Goal: Task Accomplishment & Management: Complete application form

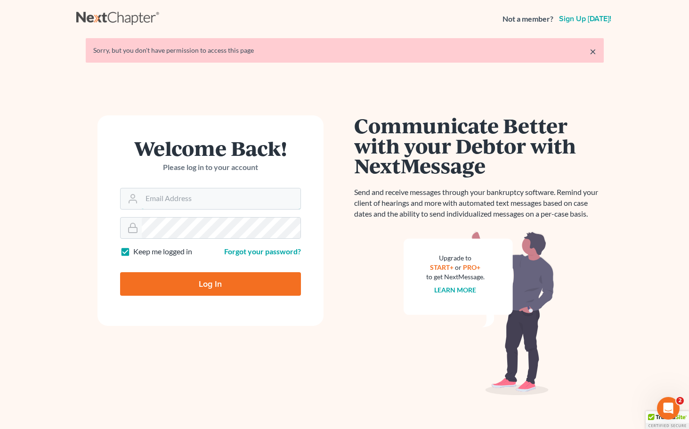
type input "[PERSON_NAME][EMAIL_ADDRESS][DOMAIN_NAME]"
click at [210, 287] on input "Log In" at bounding box center [210, 284] width 181 height 24
type input "Thinking..."
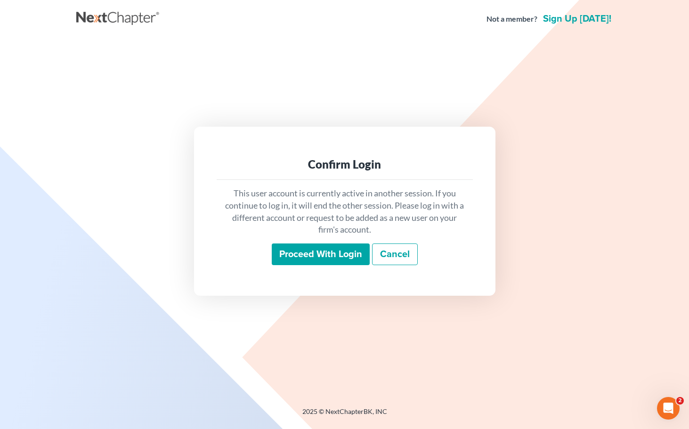
click at [323, 253] on input "Proceed with login" at bounding box center [321, 255] width 98 height 22
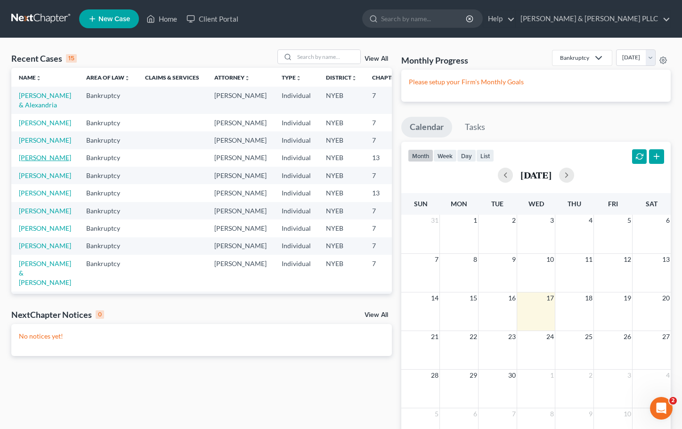
click at [29, 162] on link "[PERSON_NAME]" at bounding box center [45, 158] width 52 height 8
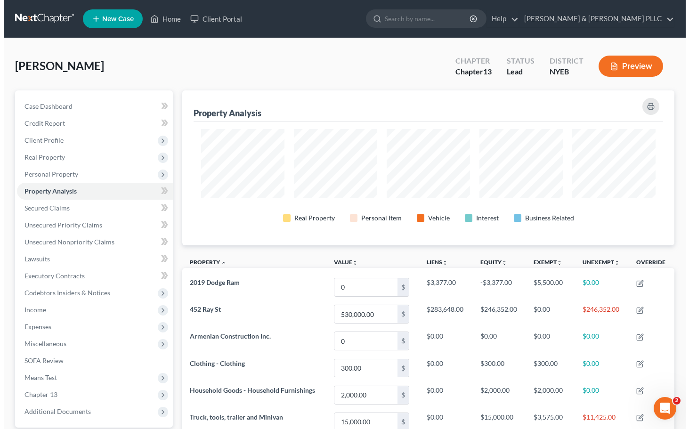
scroll to position [155, 492]
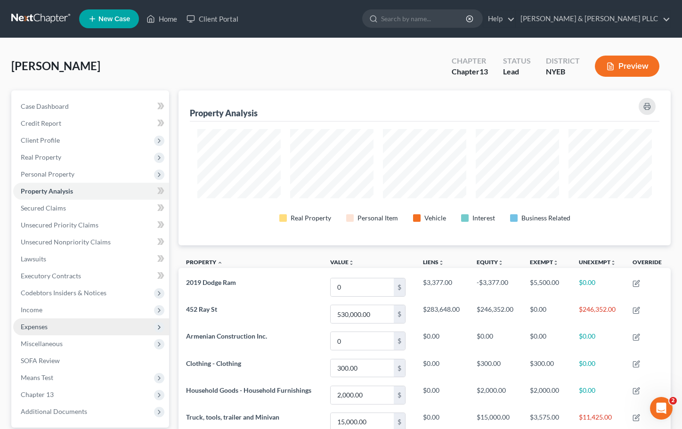
click at [29, 326] on span "Expenses" at bounding box center [34, 327] width 27 height 8
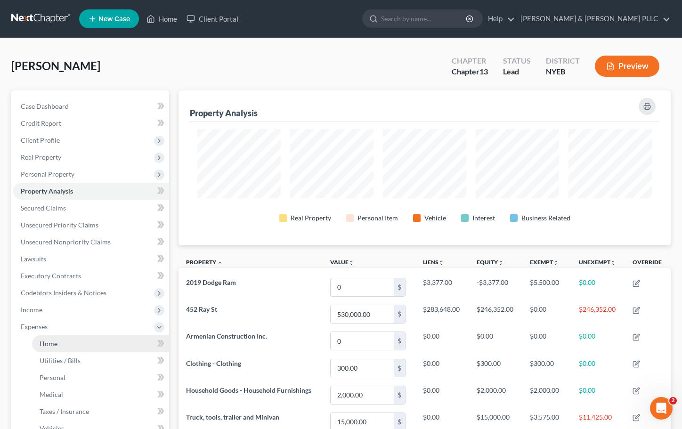
click at [49, 345] on span "Home" at bounding box center [49, 344] width 18 height 8
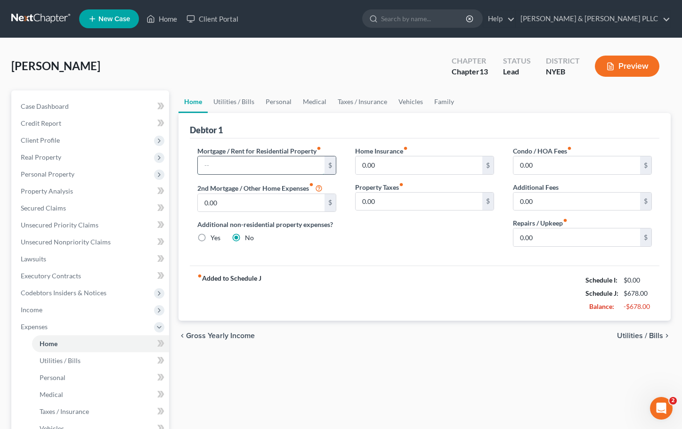
click at [228, 166] on input "text" at bounding box center [261, 165] width 127 height 18
type input "2,100"
click at [644, 333] on span "Utilities / Bills" at bounding box center [640, 336] width 46 height 8
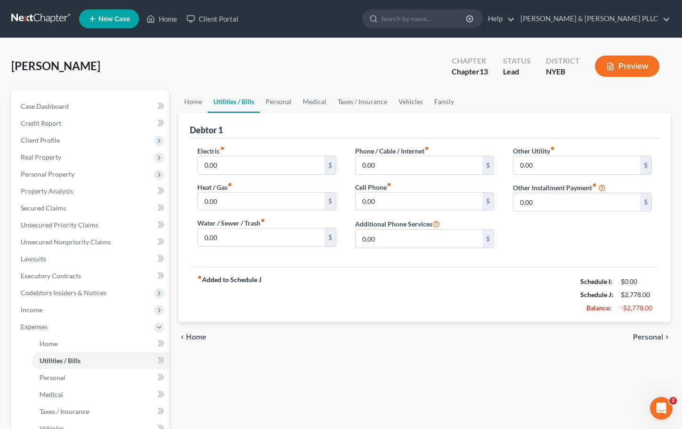
click at [644, 333] on span "Personal" at bounding box center [648, 337] width 30 height 8
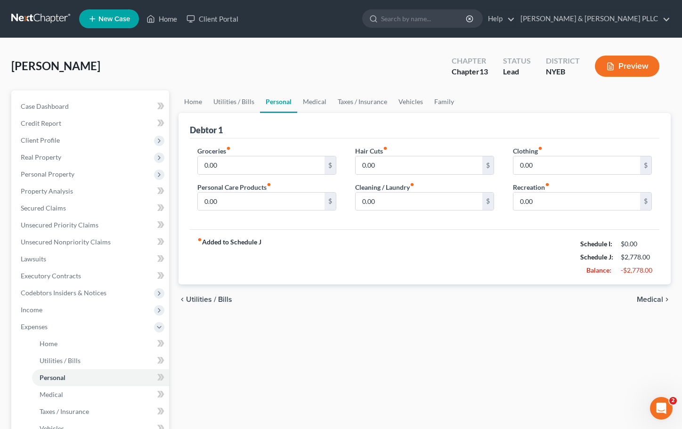
click at [656, 299] on span "Medical" at bounding box center [650, 300] width 26 height 8
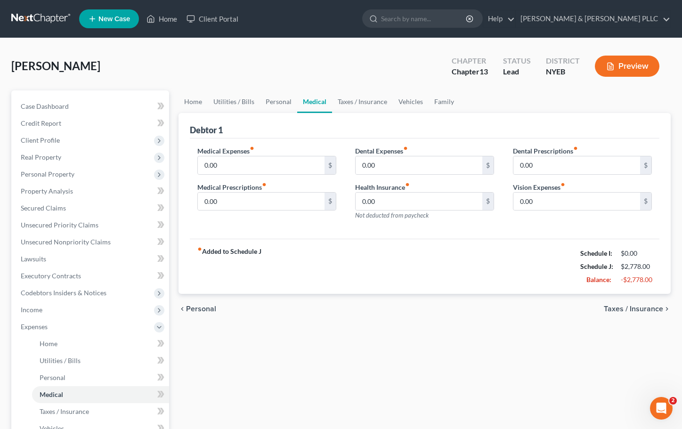
click at [656, 299] on div "chevron_left Personal Taxes / Insurance chevron_right" at bounding box center [425, 309] width 492 height 30
click at [632, 309] on span "Taxes / Insurance" at bounding box center [633, 309] width 59 height 8
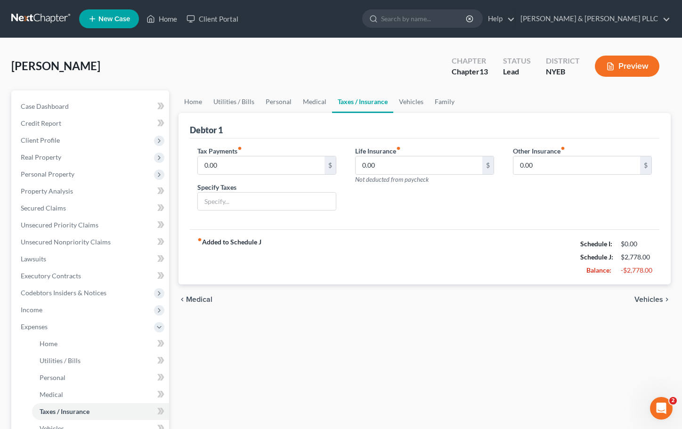
click at [644, 301] on span "Vehicles" at bounding box center [648, 300] width 29 height 8
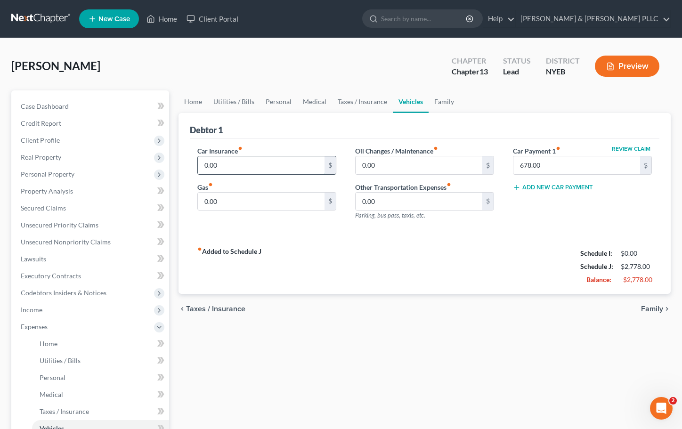
click at [219, 169] on input "0.00" at bounding box center [261, 165] width 127 height 18
type input "300"
click at [200, 310] on span "Taxes / Insurance" at bounding box center [215, 309] width 59 height 8
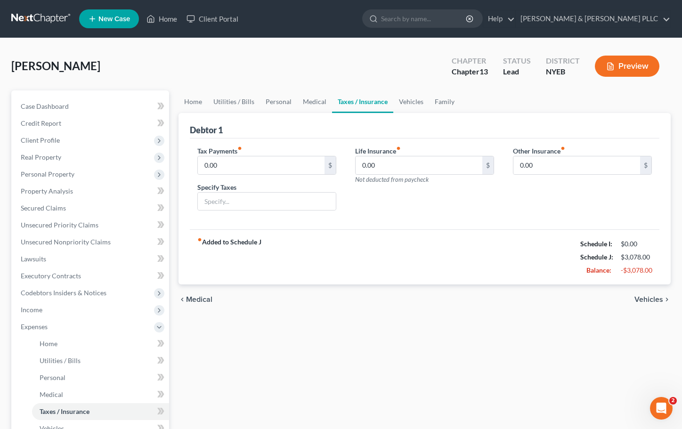
click at [191, 297] on span "Medical" at bounding box center [199, 300] width 26 height 8
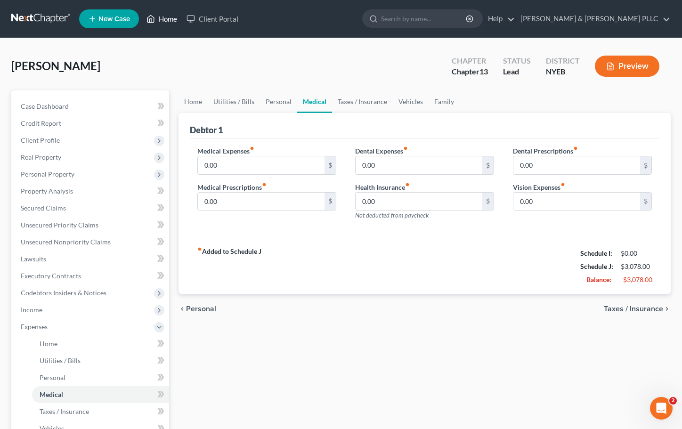
click at [166, 20] on link "Home" at bounding box center [162, 18] width 40 height 17
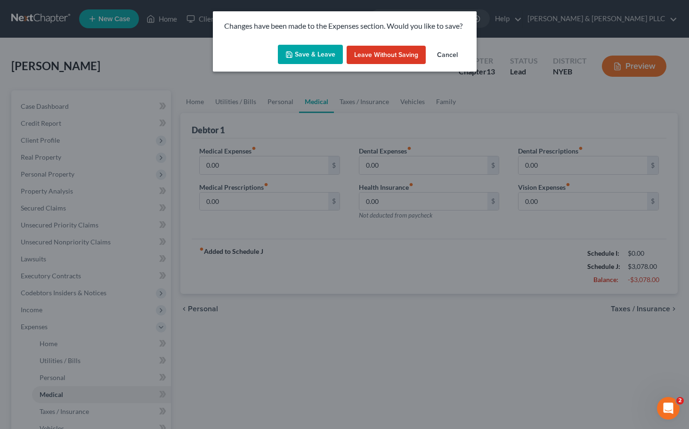
click at [446, 55] on button "Cancel" at bounding box center [448, 55] width 36 height 19
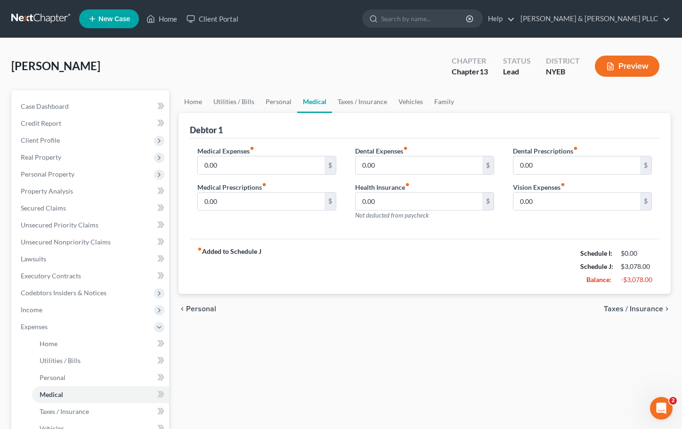
click at [183, 309] on icon "chevron_left" at bounding box center [183, 309] width 8 height 8
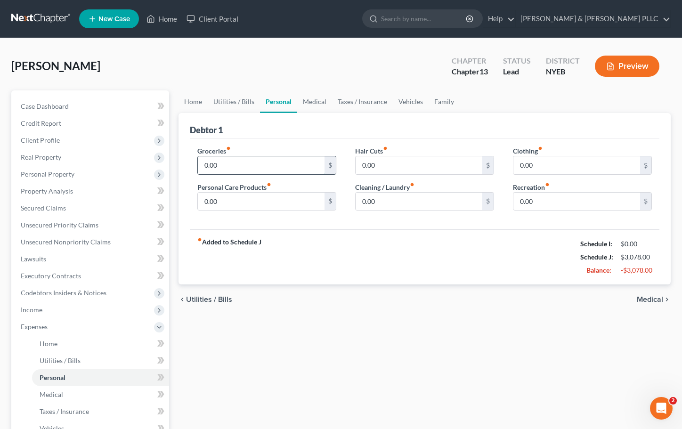
click at [238, 166] on input "0.00" at bounding box center [261, 165] width 127 height 18
type input "500"
click at [27, 311] on span "Income" at bounding box center [32, 310] width 22 height 8
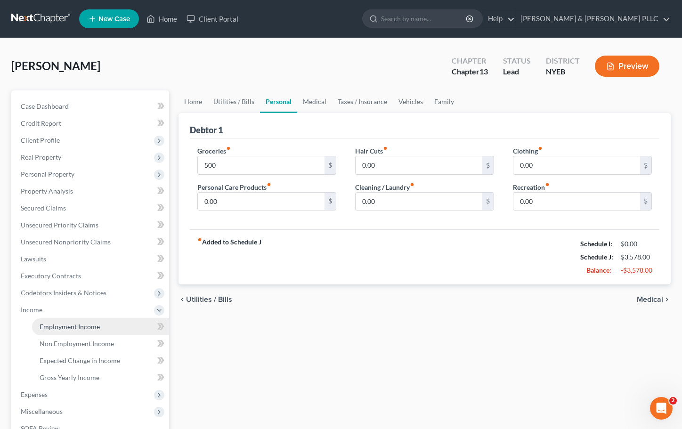
click at [81, 326] on span "Employment Income" at bounding box center [70, 327] width 60 height 8
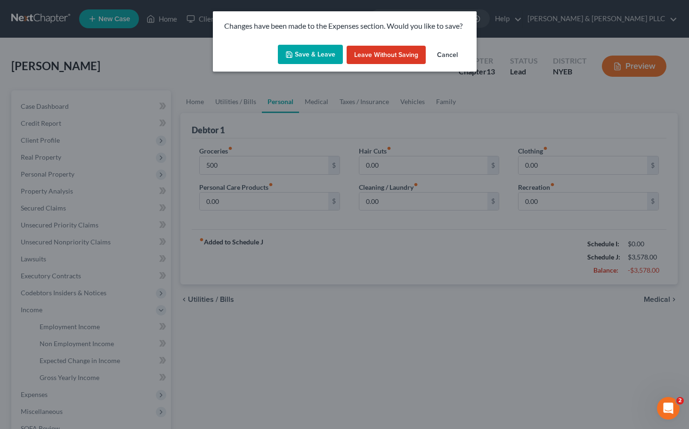
click at [314, 54] on button "Save & Leave" at bounding box center [310, 55] width 65 height 20
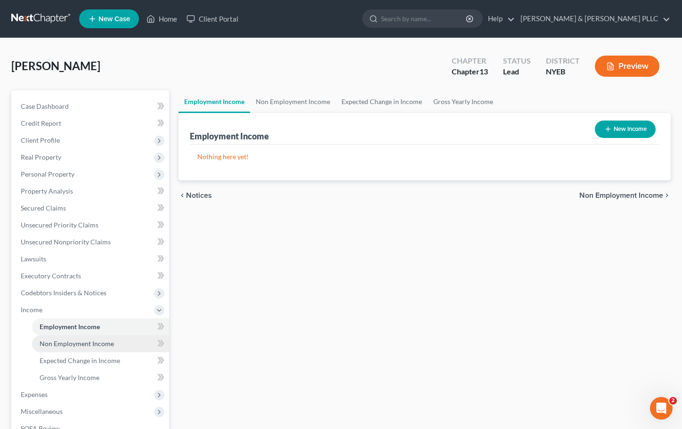
click at [72, 340] on span "Non Employment Income" at bounding box center [77, 344] width 74 height 8
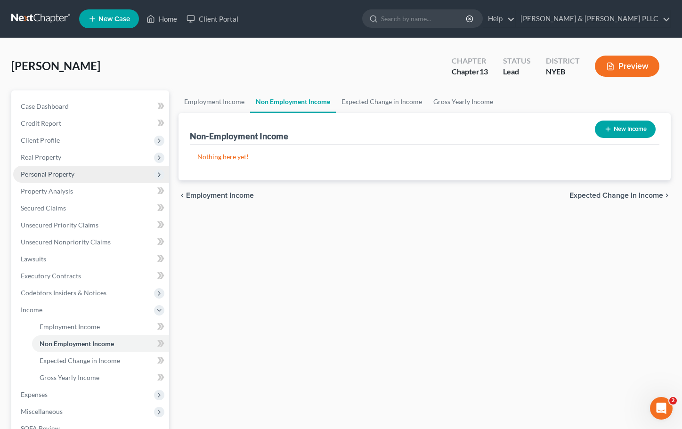
click at [59, 172] on span "Personal Property" at bounding box center [48, 174] width 54 height 8
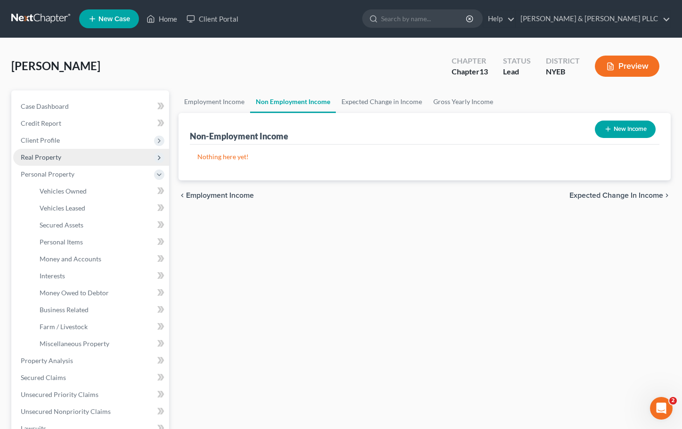
click at [54, 159] on span "Real Property" at bounding box center [41, 157] width 41 height 8
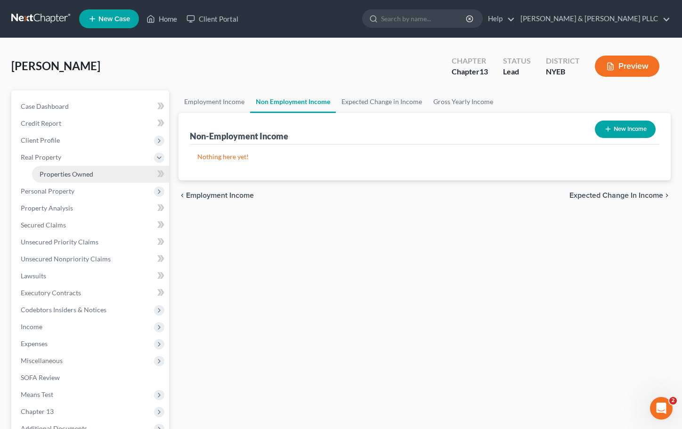
click at [61, 172] on span "Properties Owned" at bounding box center [67, 174] width 54 height 8
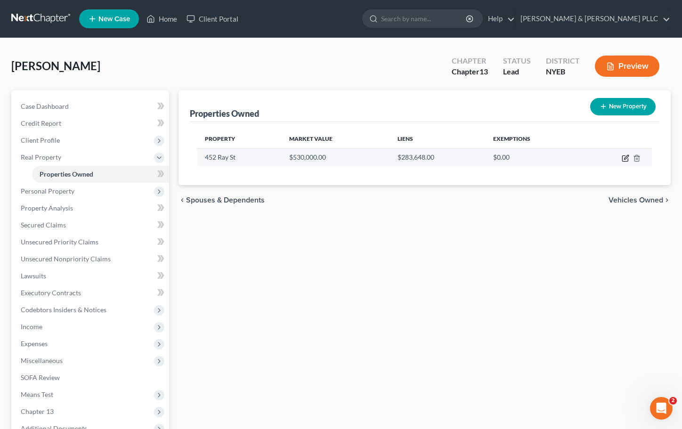
click at [626, 158] on icon "button" at bounding box center [626, 158] width 8 height 8
select select "35"
select select "0"
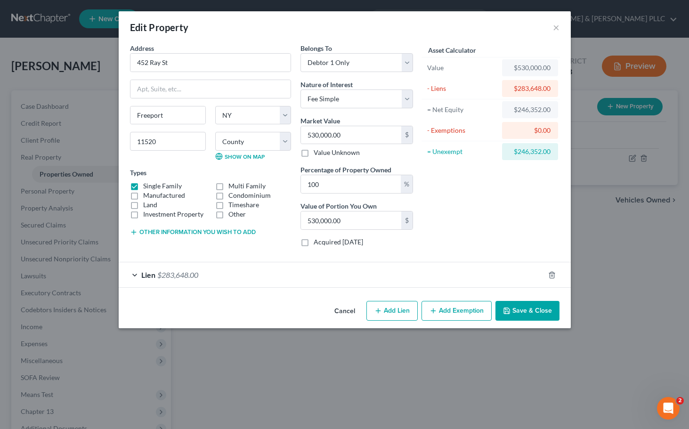
click at [452, 311] on button "Add Exemption" at bounding box center [457, 311] width 70 height 20
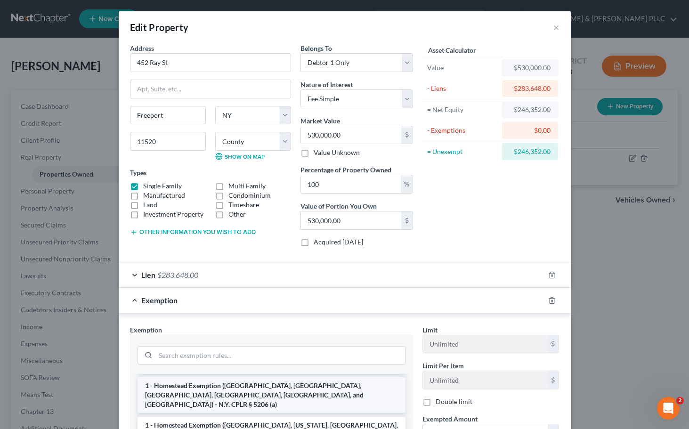
scroll to position [141, 0]
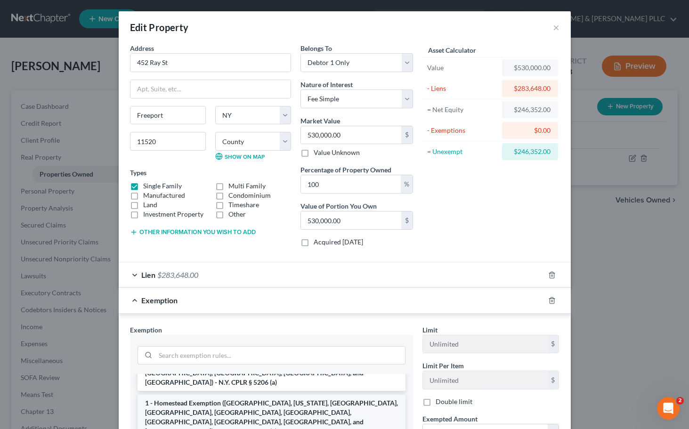
click at [306, 399] on li "1 - Homestead Exemption ([GEOGRAPHIC_DATA], [US_STATE], [GEOGRAPHIC_DATA], [GEO…" at bounding box center [272, 417] width 268 height 45
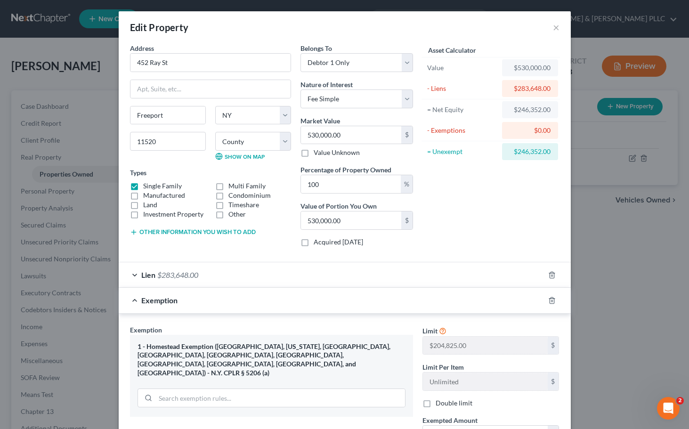
click at [528, 199] on div "Asset Calculator Value $530,000.00 - Liens $283,648.00 = Net Equity $246,352.00…" at bounding box center [491, 148] width 146 height 211
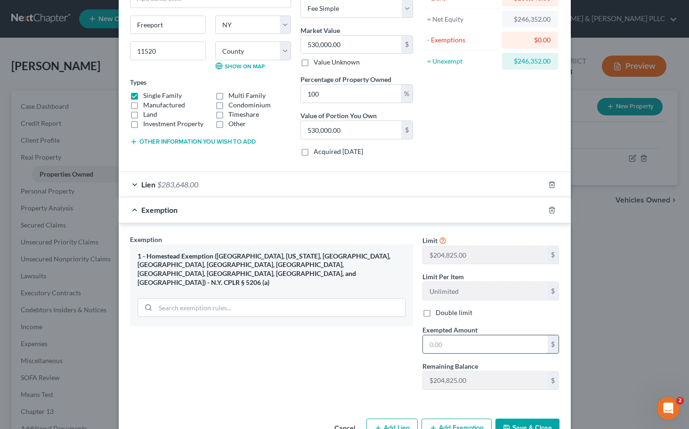
scroll to position [118, 0]
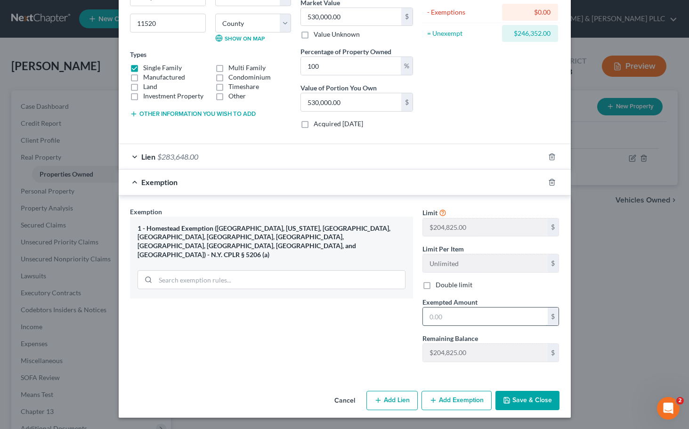
click at [473, 319] on input "text" at bounding box center [485, 317] width 125 height 18
type input "5"
type input "204,825"
click at [523, 401] on button "Save & Close" at bounding box center [528, 401] width 64 height 20
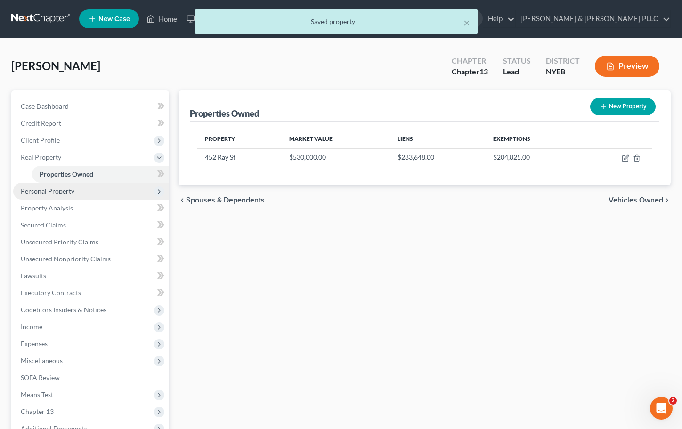
click at [65, 192] on span "Personal Property" at bounding box center [48, 191] width 54 height 8
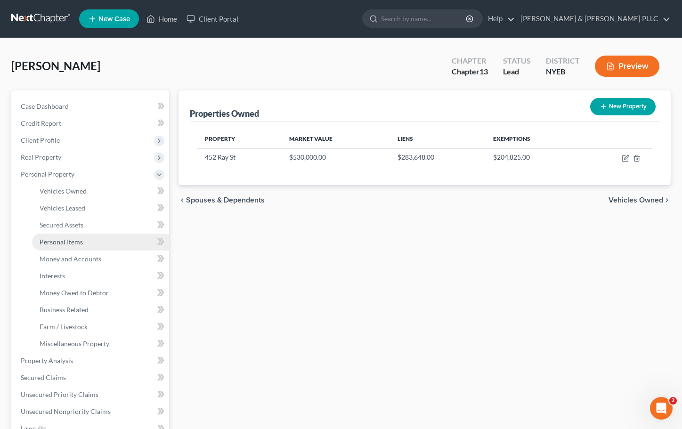
click at [68, 242] on span "Personal Items" at bounding box center [61, 242] width 43 height 8
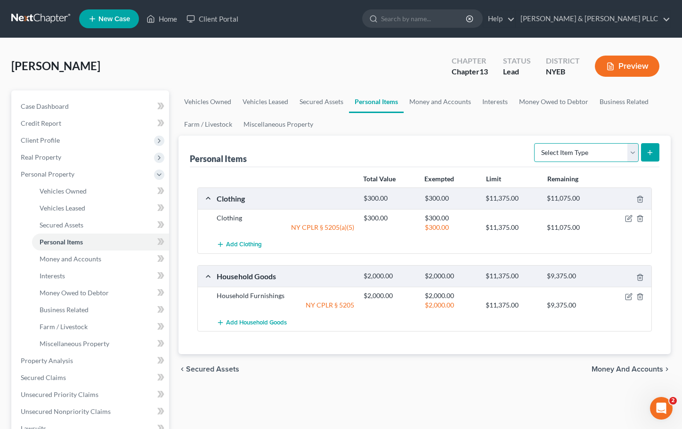
click at [634, 151] on select "Select Item Type Clothing Collectibles Of Value Electronics Firearms Household …" at bounding box center [586, 152] width 105 height 19
select select "electronics"
click at [535, 143] on select "Select Item Type Clothing Collectibles Of Value Electronics Firearms Household …" at bounding box center [586, 152] width 105 height 19
click at [645, 146] on button "submit" at bounding box center [650, 152] width 18 height 18
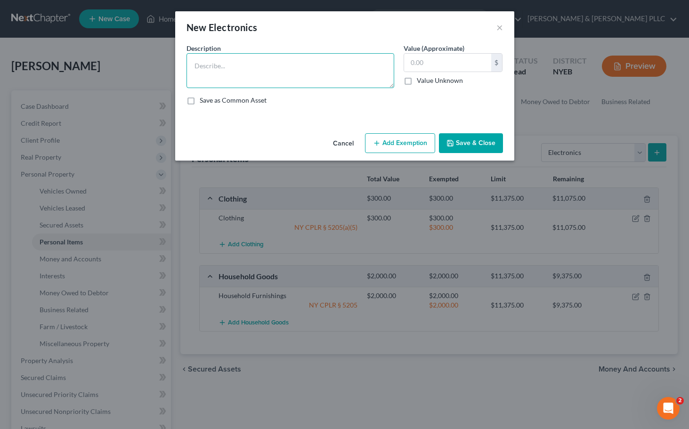
click at [278, 65] on textarea at bounding box center [291, 70] width 208 height 35
type textarea "Computer, Cell Phone and TV"
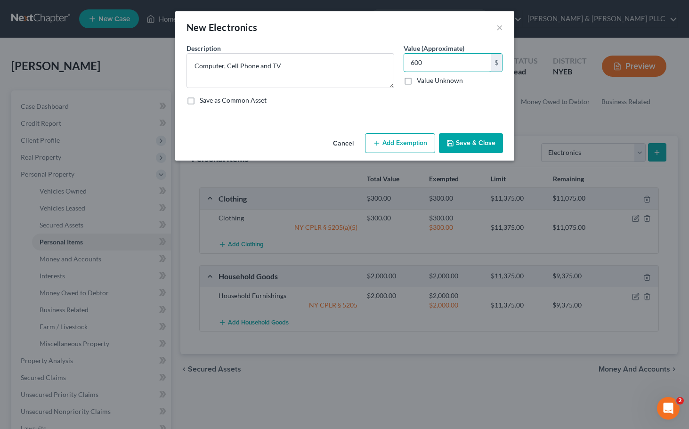
type input "600"
click at [410, 139] on button "Add Exemption" at bounding box center [400, 143] width 70 height 20
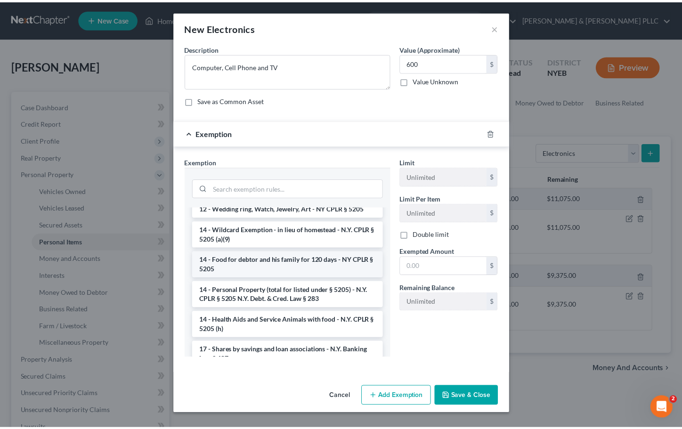
scroll to position [330, 0]
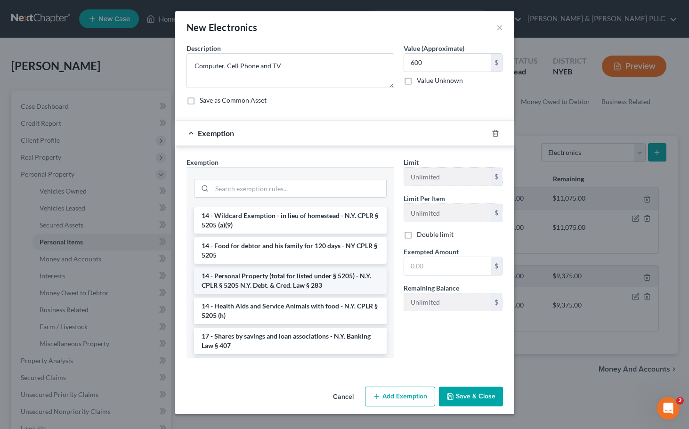
click at [311, 268] on li "14 - Personal Property (total for listed under § 5205) - N.Y. CPLR § 5205 N.Y. …" at bounding box center [290, 281] width 193 height 26
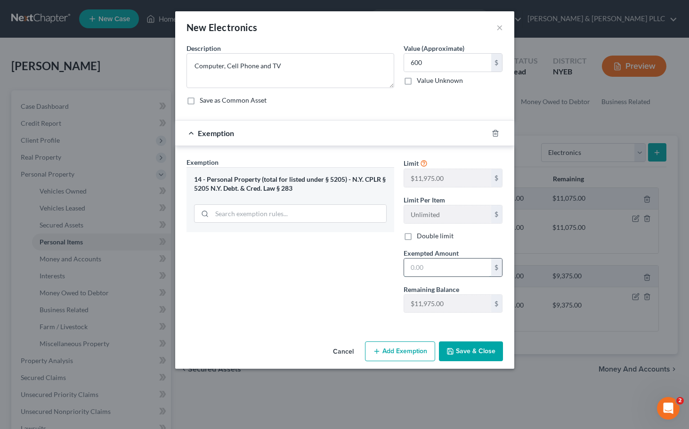
click at [432, 271] on input "text" at bounding box center [447, 268] width 87 height 18
type input "600"
click at [472, 350] on button "Save & Close" at bounding box center [471, 351] width 64 height 20
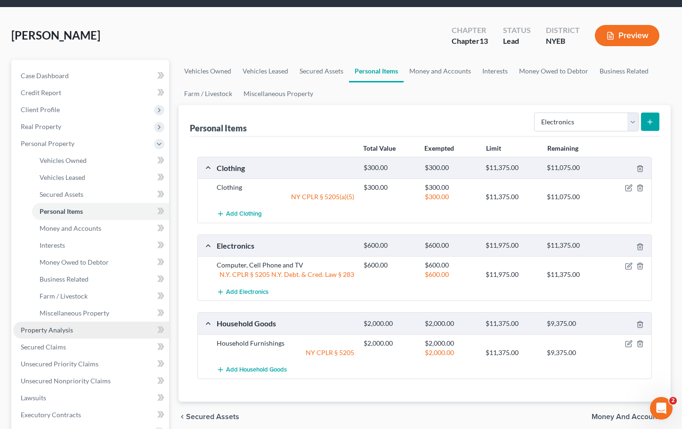
scroll to position [47, 0]
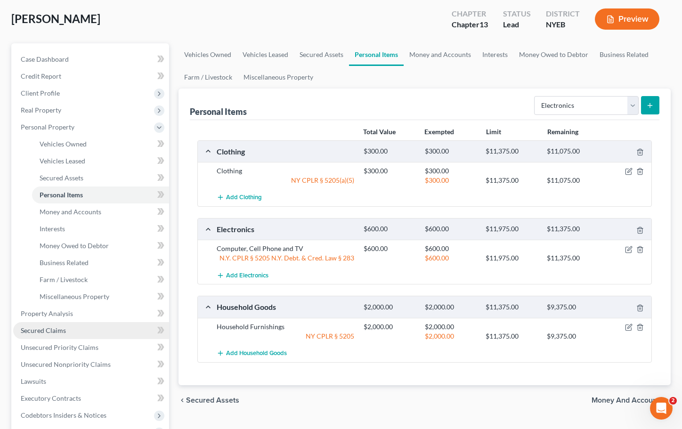
click at [57, 331] on span "Secured Claims" at bounding box center [43, 330] width 45 height 8
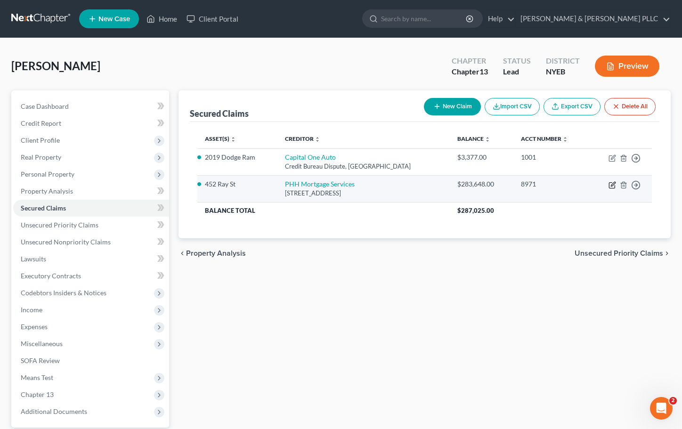
click at [612, 185] on icon "button" at bounding box center [613, 185] width 8 height 8
select select "33"
select select "3"
select select "4"
select select "0"
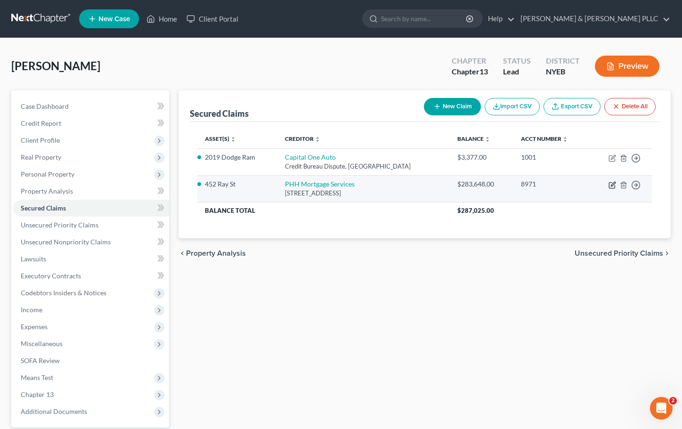
select select "0"
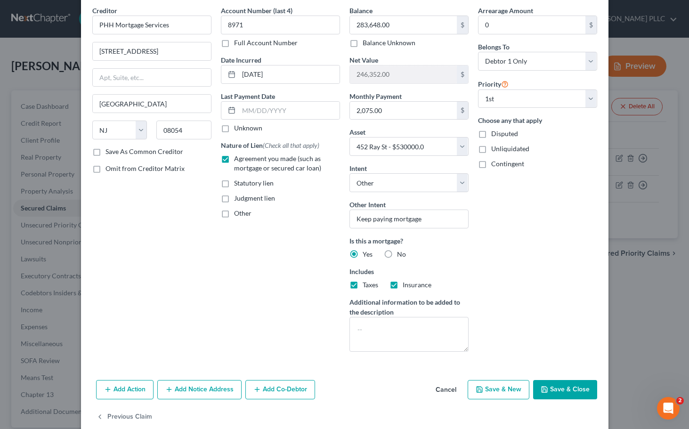
scroll to position [54, 0]
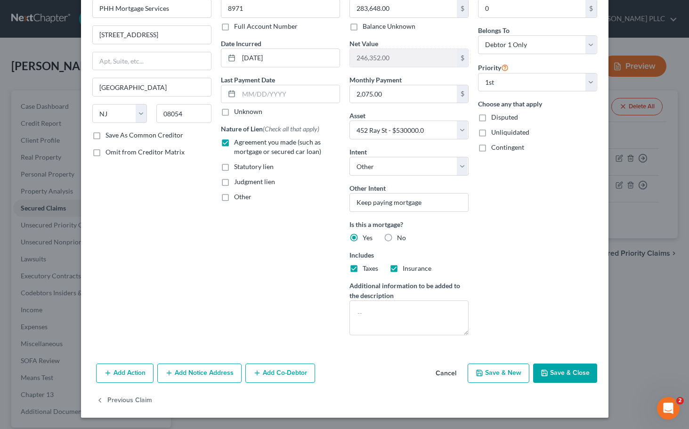
click at [125, 374] on button "Add Action" at bounding box center [124, 374] width 57 height 20
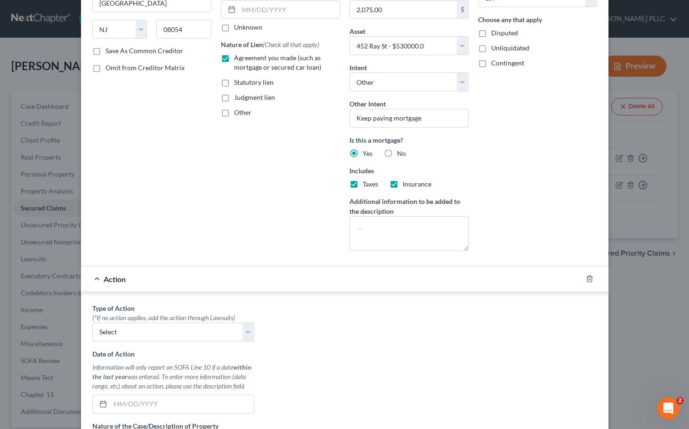
scroll to position [148, 0]
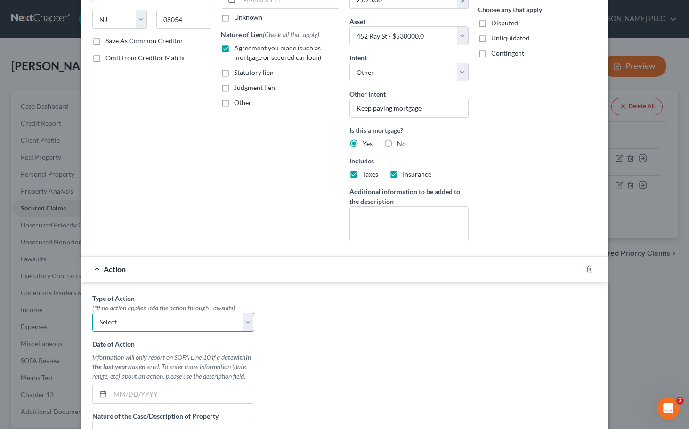
click at [163, 324] on select "Select Repossession Garnishment Foreclosure Personal Injury Attached, Seized, O…" at bounding box center [173, 322] width 162 height 19
select select "2"
click at [92, 313] on select "Select Repossession Garnishment Foreclosure Personal Injury Attached, Seized, O…" at bounding box center [173, 322] width 162 height 19
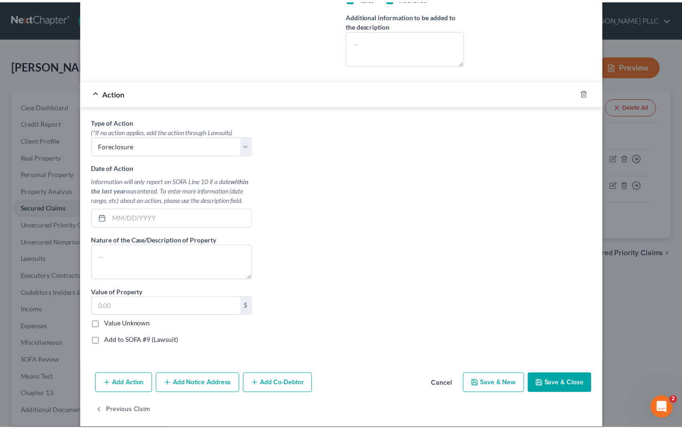
scroll to position [335, 0]
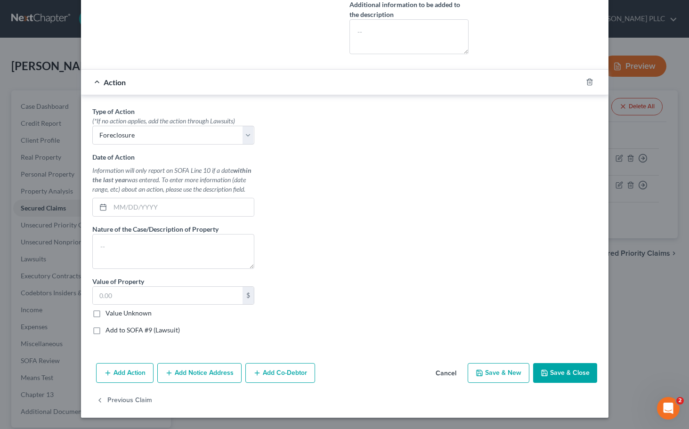
click at [447, 372] on button "Cancel" at bounding box center [446, 373] width 36 height 19
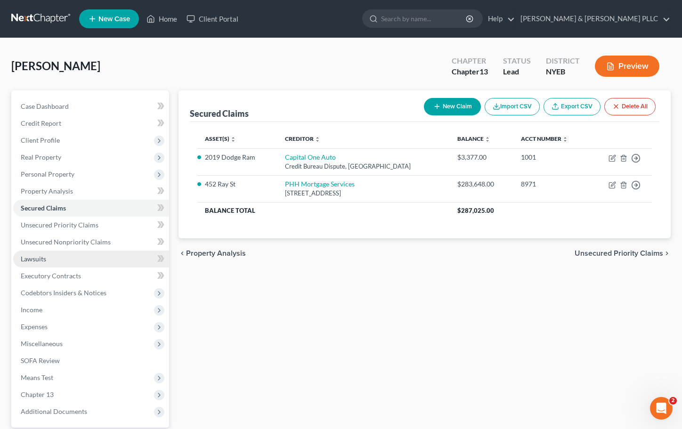
click at [36, 258] on span "Lawsuits" at bounding box center [33, 259] width 25 height 8
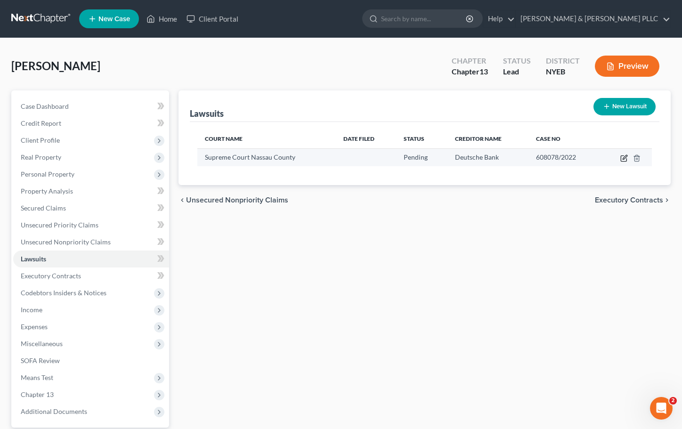
click at [625, 157] on icon "button" at bounding box center [625, 157] width 4 height 4
select select "35"
select select "0"
select select "2"
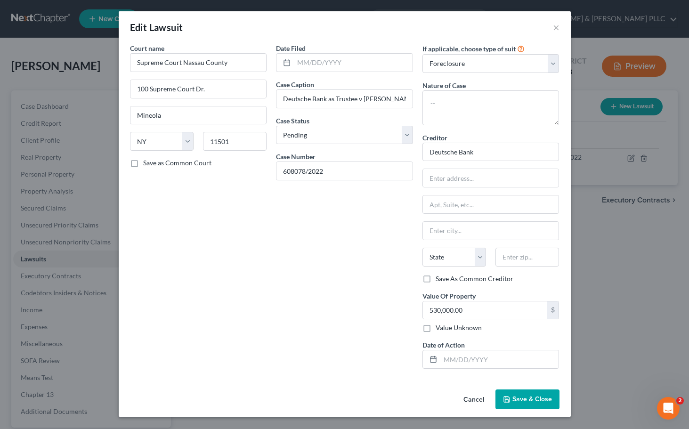
click at [527, 390] on button "Save & Close" at bounding box center [528, 400] width 64 height 20
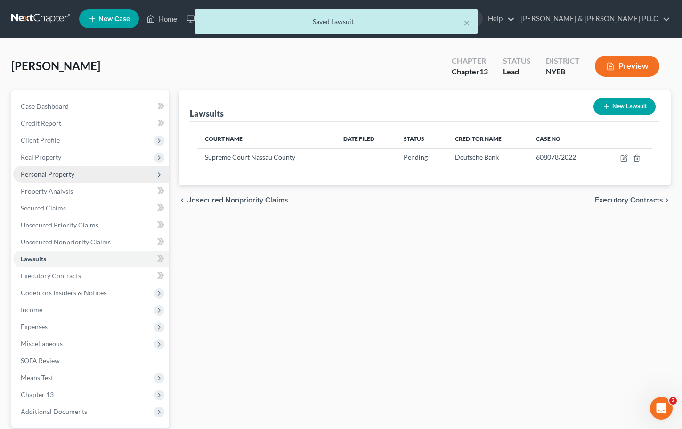
click at [55, 175] on span "Personal Property" at bounding box center [48, 174] width 54 height 8
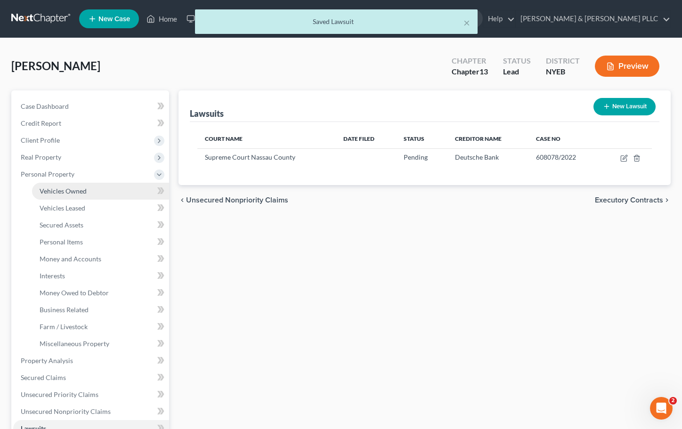
click at [83, 193] on span "Vehicles Owned" at bounding box center [63, 191] width 47 height 8
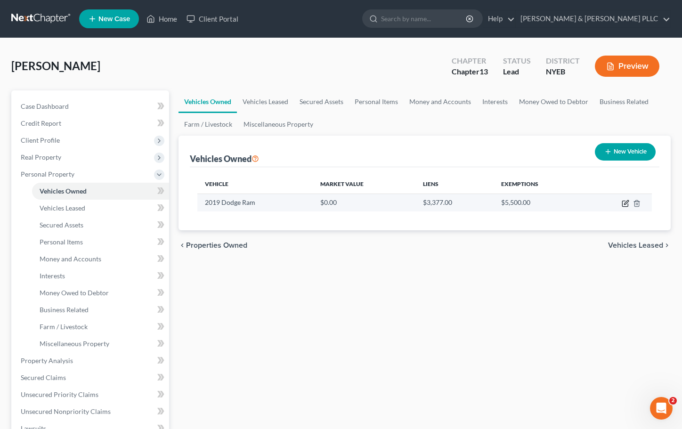
click at [625, 203] on icon "button" at bounding box center [626, 202] width 4 height 4
select select "0"
select select "7"
select select "2"
select select "0"
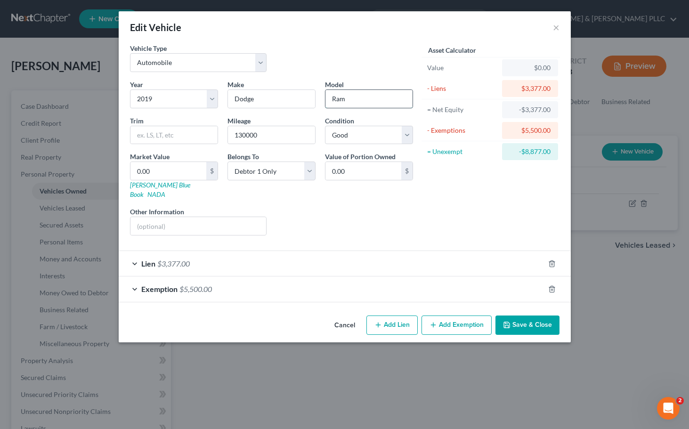
click at [357, 99] on input "Ram" at bounding box center [368, 99] width 87 height 18
click at [154, 136] on input "text" at bounding box center [173, 135] width 87 height 18
type input "1500"
click at [528, 316] on button "Save & Close" at bounding box center [528, 326] width 64 height 20
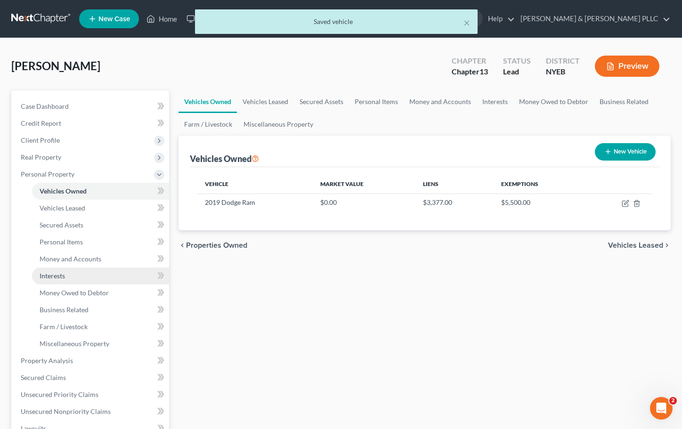
click at [67, 274] on link "Interests" at bounding box center [100, 276] width 137 height 17
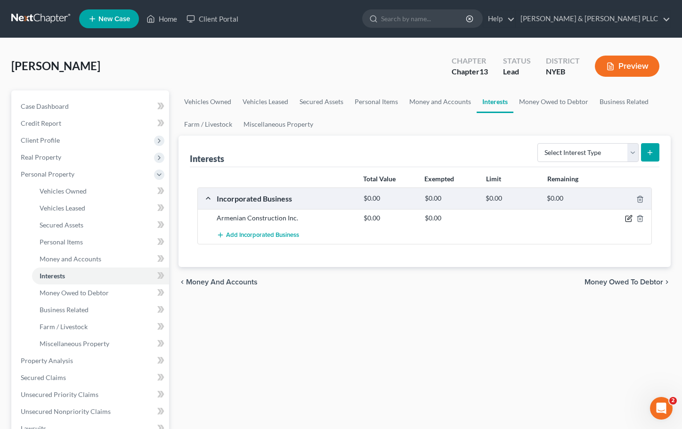
click at [629, 218] on icon "button" at bounding box center [629, 218] width 4 height 4
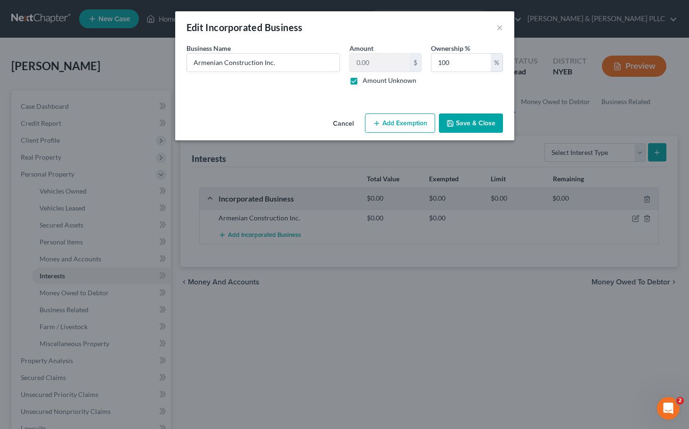
click at [469, 118] on button "Save & Close" at bounding box center [471, 124] width 64 height 20
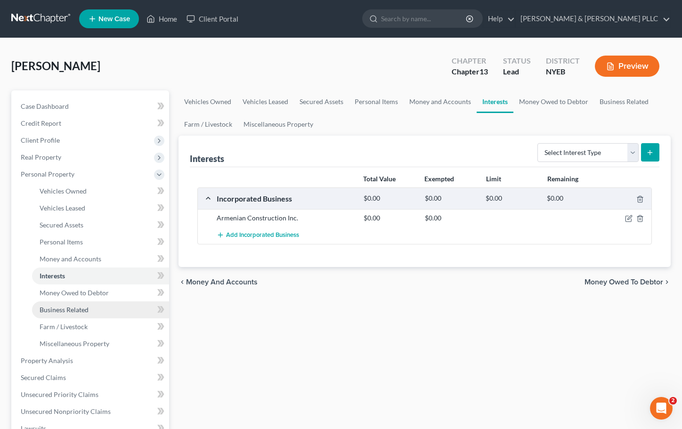
click at [79, 309] on span "Business Related" at bounding box center [64, 310] width 49 height 8
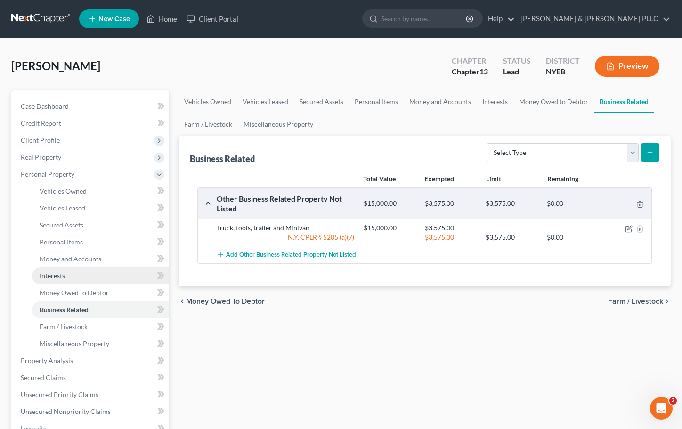
click at [56, 275] on span "Interests" at bounding box center [52, 276] width 25 height 8
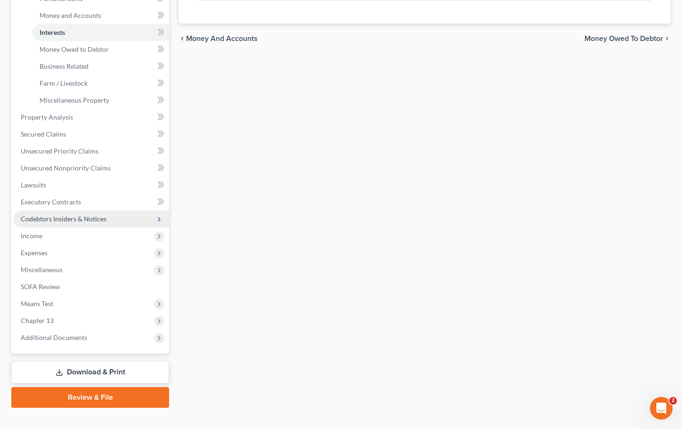
scroll to position [258, 0]
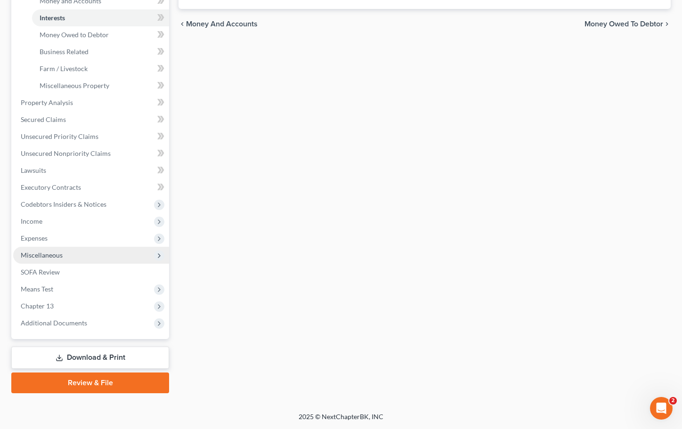
click at [42, 255] on span "Miscellaneous" at bounding box center [42, 255] width 42 height 8
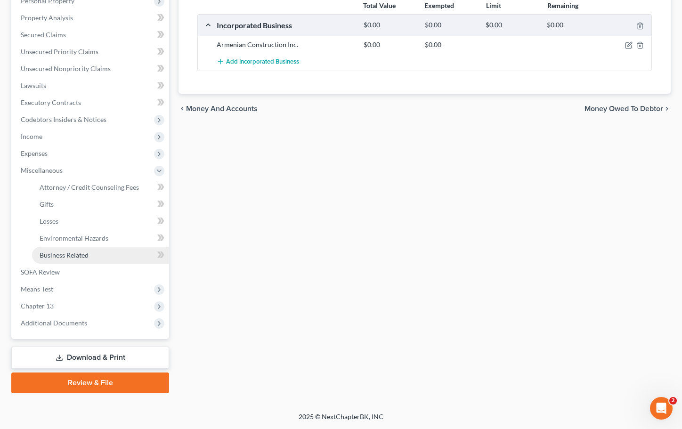
scroll to position [173, 0]
click at [81, 255] on span "Business Related" at bounding box center [64, 255] width 49 height 8
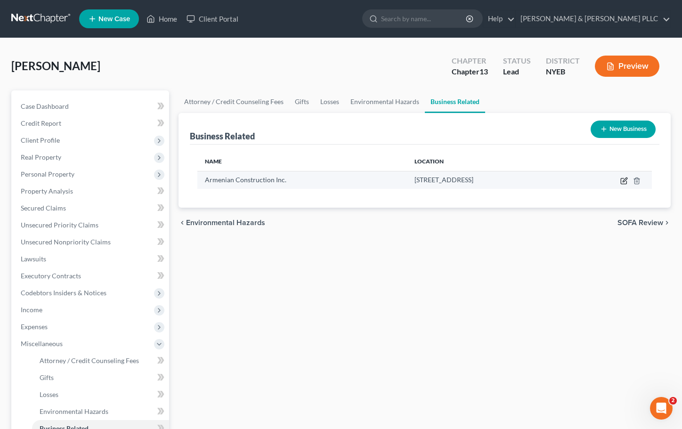
click at [625, 179] on icon "button" at bounding box center [624, 181] width 8 height 8
select select "officer"
select select "35"
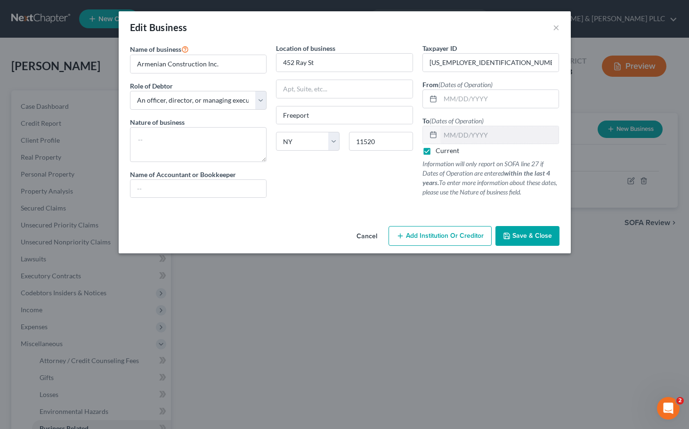
click at [542, 241] on button "Save & Close" at bounding box center [528, 236] width 64 height 20
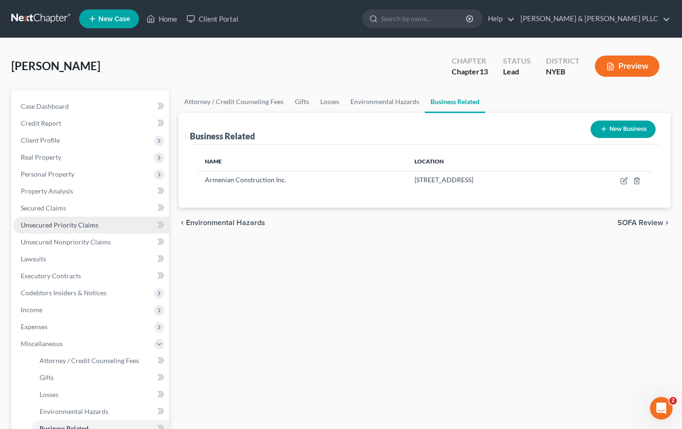
click at [42, 224] on span "Unsecured Priority Claims" at bounding box center [60, 225] width 78 height 8
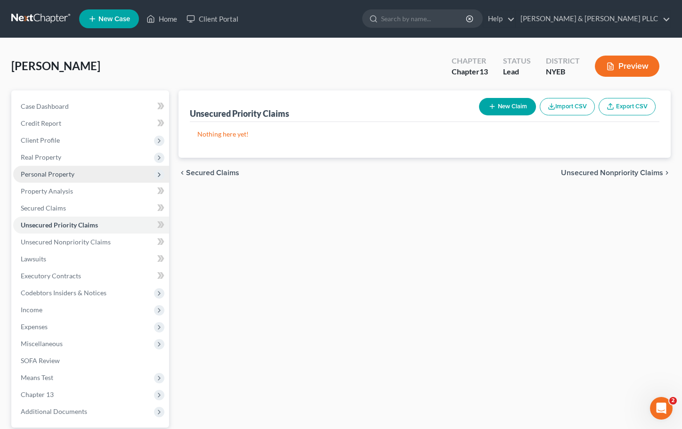
click at [41, 176] on span "Personal Property" at bounding box center [48, 174] width 54 height 8
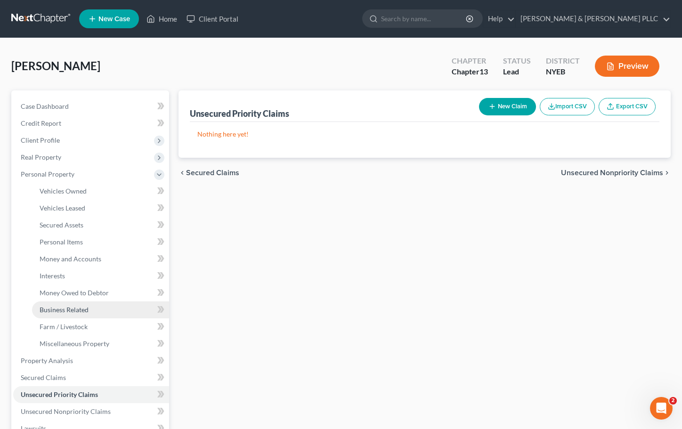
click at [65, 309] on span "Business Related" at bounding box center [64, 310] width 49 height 8
